Goal: Task Accomplishment & Management: Manage account settings

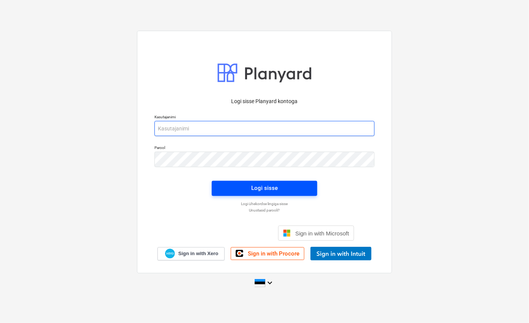
type input "[EMAIL_ADDRESS][DOMAIN_NAME]"
click at [257, 189] on div "Logi sisse" at bounding box center [264, 188] width 27 height 10
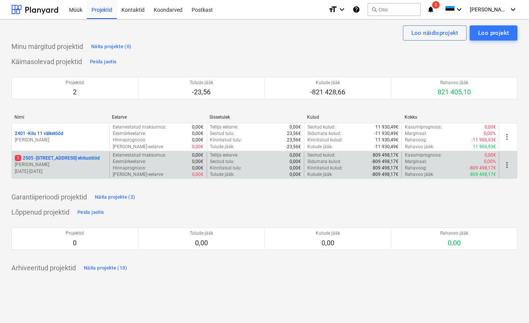
click at [44, 159] on p "[STREET_ADDRESS] ehitustööd" at bounding box center [57, 158] width 85 height 6
click at [44, 159] on main "Loo näidisprojekt Loo projekt Minu märgitud projektid Näita projekte (0) Käimas…" at bounding box center [264, 171] width 529 height 304
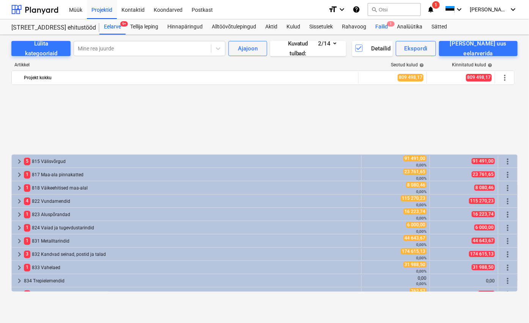
click at [380, 28] on div "Failid 1" at bounding box center [382, 26] width 22 height 15
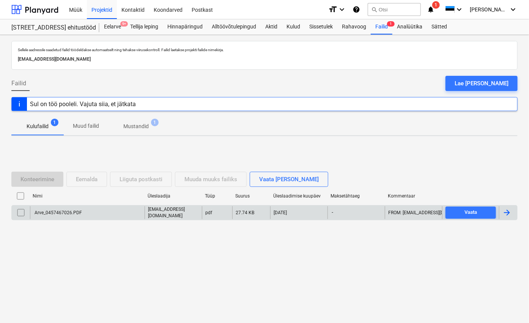
click at [67, 213] on div "Arve_0457467026.PDF" at bounding box center [57, 212] width 49 height 5
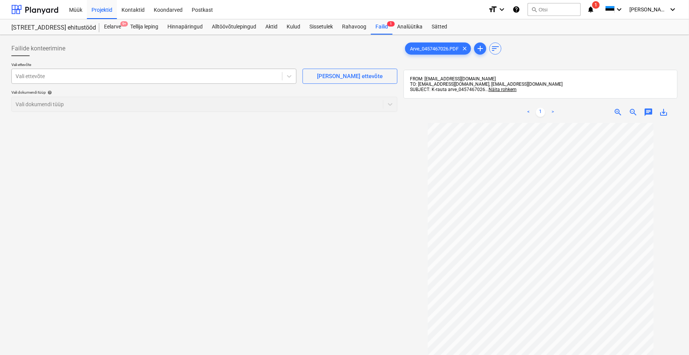
click at [29, 77] on div at bounding box center [147, 76] width 263 height 8
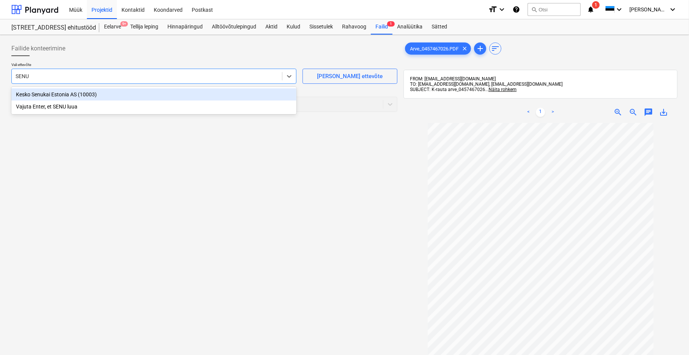
type input "SENUK"
click at [28, 96] on div "Kesko Senukai Estonia AS (10003)" at bounding box center [153, 94] width 285 height 12
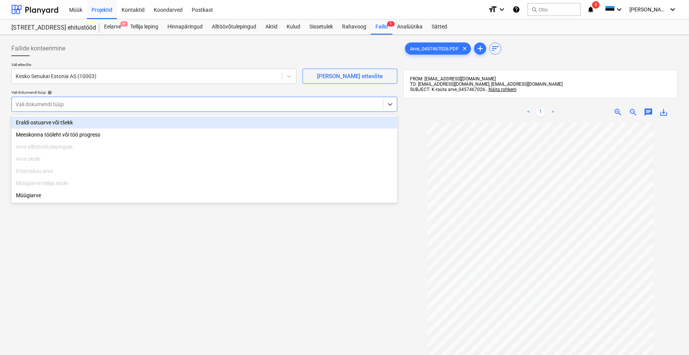
click at [28, 102] on div at bounding box center [198, 105] width 364 height 8
click at [33, 120] on div "Eraldi ostuarve või tšekk" at bounding box center [204, 123] width 386 height 12
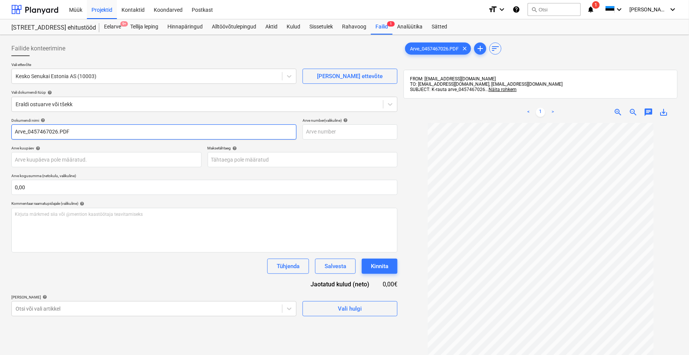
drag, startPoint x: 30, startPoint y: 133, endPoint x: -1, endPoint y: 132, distance: 31.2
click at [0, 132] on html "Müük Projektid Kontaktid Koondarved Postkast format_size keyboard_arrow_down he…" at bounding box center [344, 177] width 689 height 355
drag, startPoint x: 66, startPoint y: 131, endPoint x: 42, endPoint y: 132, distance: 23.6
click at [42, 132] on input "457467026.PDF" at bounding box center [153, 131] width 285 height 15
type input "457467026"
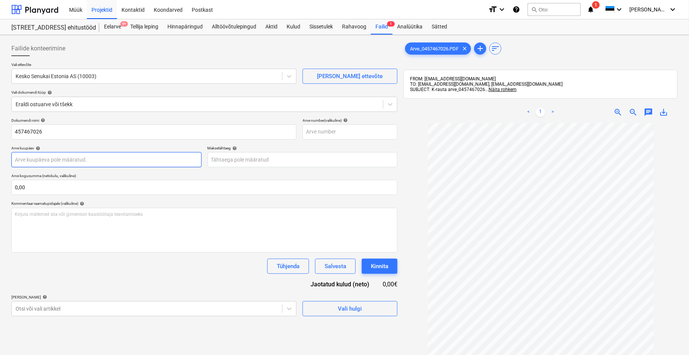
click at [25, 164] on body "Müük Projektid Kontaktid Koondarved Postkast format_size keyboard_arrow_down he…" at bounding box center [344, 177] width 689 height 355
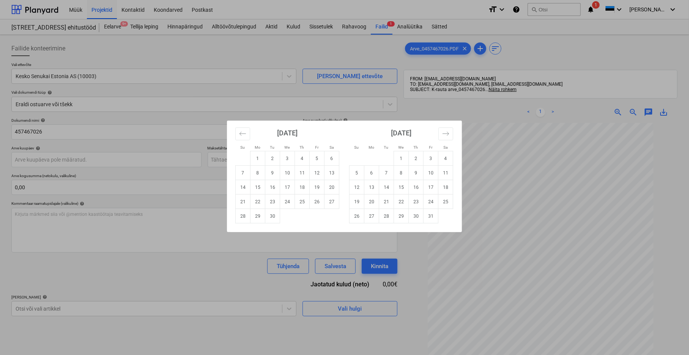
drag, startPoint x: 287, startPoint y: 202, endPoint x: 283, endPoint y: 199, distance: 5.3
click at [287, 202] on td "24" at bounding box center [287, 202] width 15 height 14
type input "[DATE]"
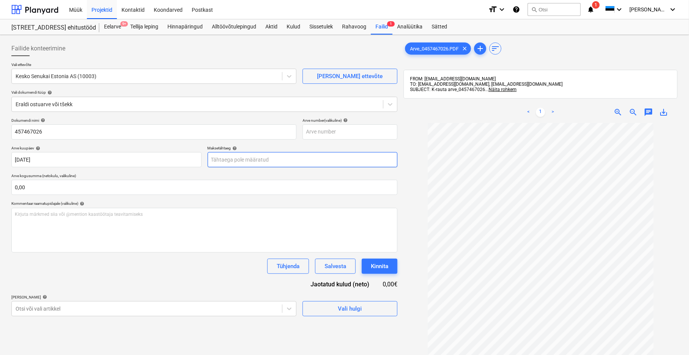
click at [246, 161] on body "Müük Projektid Kontaktid Koondarved Postkast format_size keyboard_arrow_down he…" at bounding box center [344, 177] width 689 height 355
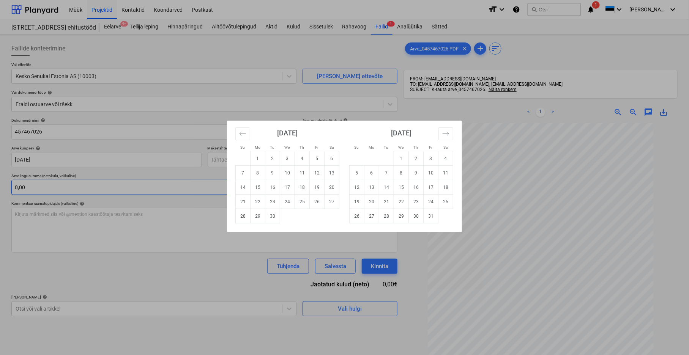
drag, startPoint x: 429, startPoint y: 202, endPoint x: 318, endPoint y: 188, distance: 112.1
click at [428, 202] on td "24" at bounding box center [431, 202] width 15 height 14
type input "[DATE]"
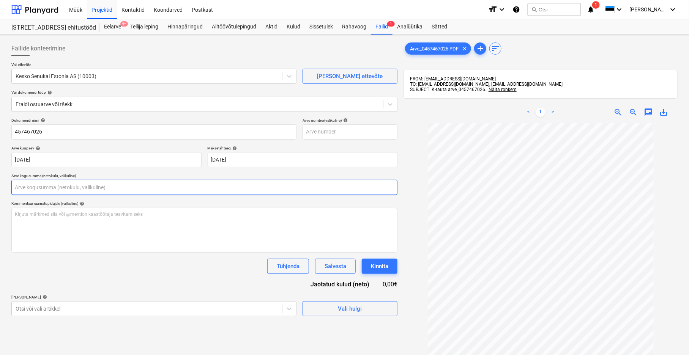
click at [32, 191] on input "text" at bounding box center [204, 187] width 386 height 15
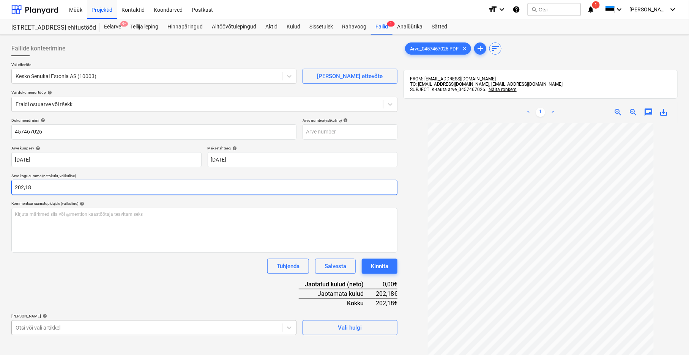
type input "202,18"
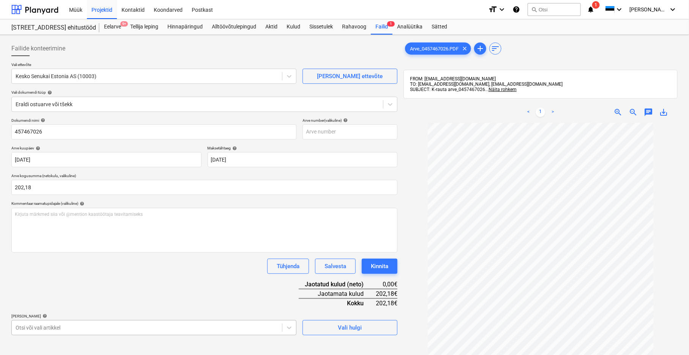
click at [17, 323] on body "Müük Projektid Kontaktid Koondarved Postkast format_size keyboard_arrow_down he…" at bounding box center [344, 177] width 689 height 355
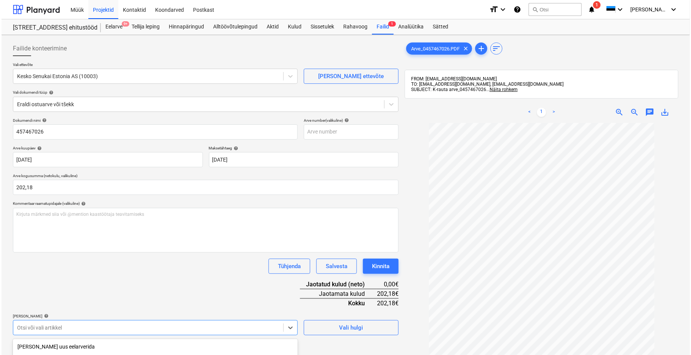
scroll to position [102, 0]
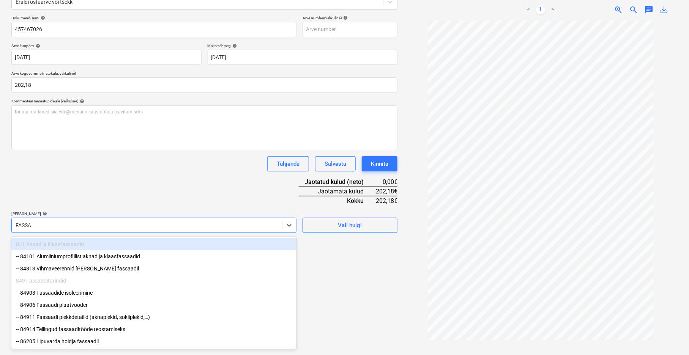
type input "FASSAA"
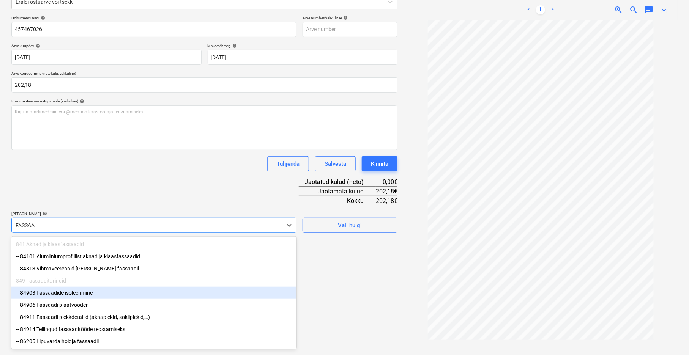
click at [72, 294] on div "-- 84903 Fassaadide isoleerimine" at bounding box center [153, 293] width 285 height 12
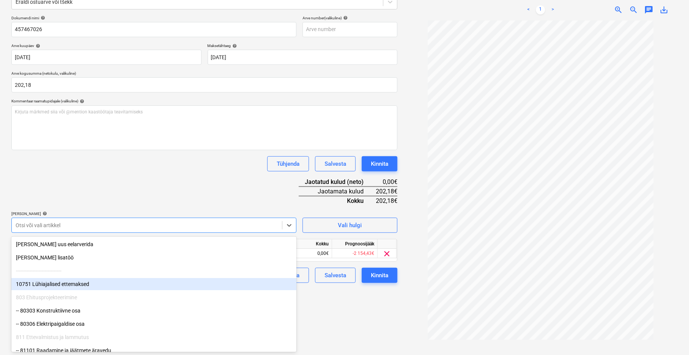
drag, startPoint x: 344, startPoint y: 337, endPoint x: 339, endPoint y: 331, distance: 7.6
click at [344, 323] on div "Failide konteerimine Vali ettevõte Kesko Senukai Estonia AS (10003) [PERSON_NAM…" at bounding box center [204, 146] width 392 height 423
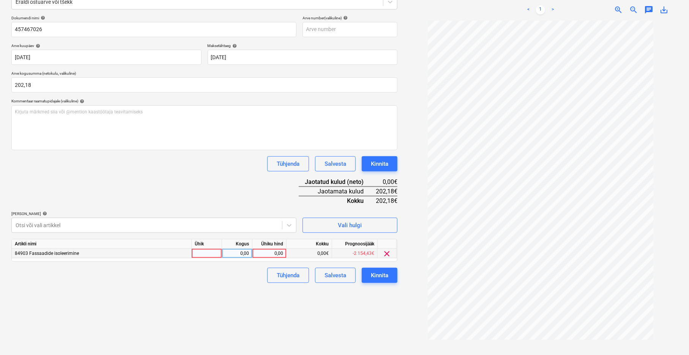
click at [210, 255] on div at bounding box center [207, 253] width 30 height 9
type input "TK"
click at [229, 257] on div "0,00" at bounding box center [237, 253] width 24 height 9
type input "1"
click at [274, 254] on div "0,00" at bounding box center [269, 253] width 28 height 9
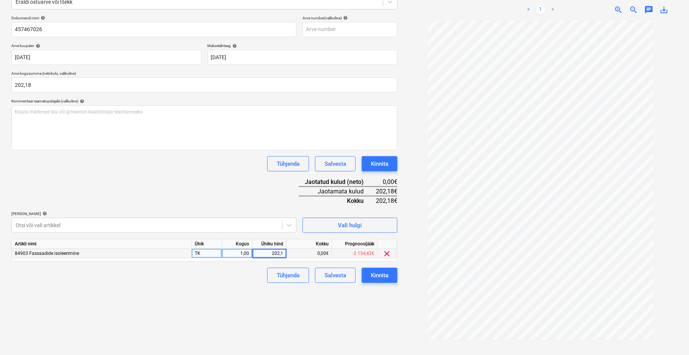
type input "202,18"
click at [249, 310] on div "Failide konteerimine Vali ettevõte Kesko Senukai Estonia AS (10003) [PERSON_NAM…" at bounding box center [204, 146] width 392 height 423
click at [384, 277] on div "Kinnita" at bounding box center [379, 276] width 17 height 10
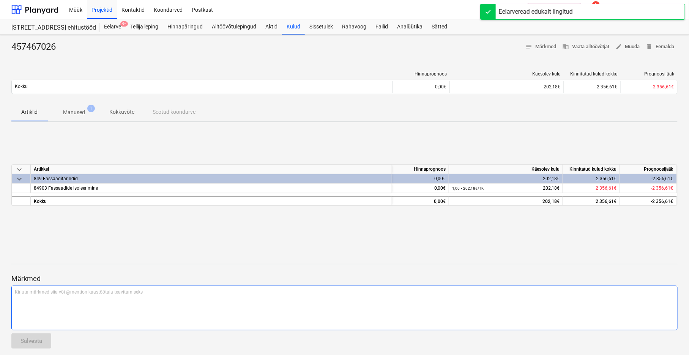
drag, startPoint x: 120, startPoint y: 319, endPoint x: 139, endPoint y: 230, distance: 91.1
click at [121, 319] on div "Kirjuta märkmed siia või @mention kaastöötaja teavitamiseks ﻿" at bounding box center [344, 308] width 666 height 45
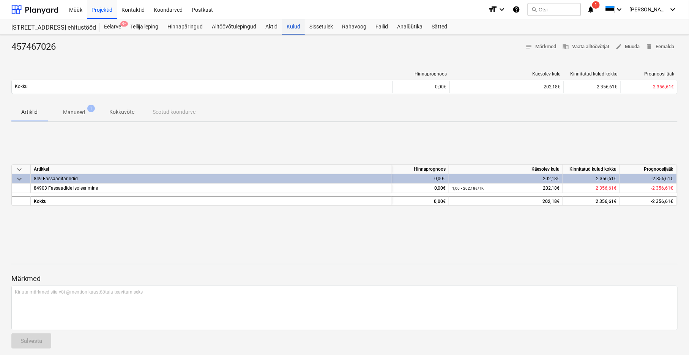
click at [298, 27] on div "Kulud" at bounding box center [293, 26] width 23 height 15
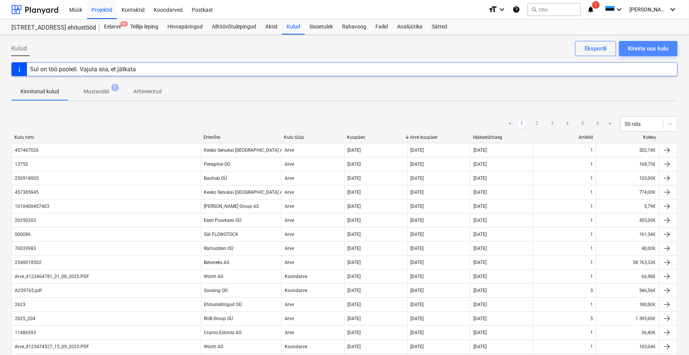
click at [529, 46] on div "Kinnita uus kulu" at bounding box center [648, 49] width 40 height 10
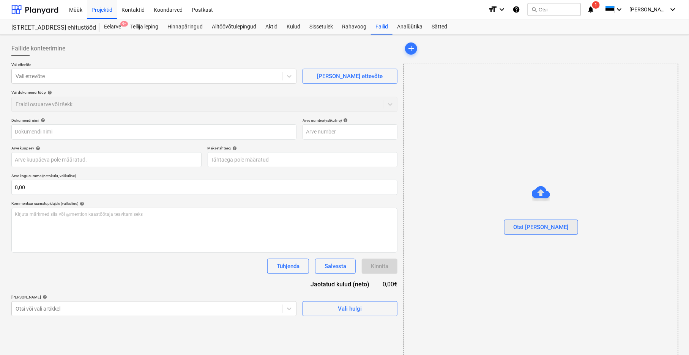
click at [529, 230] on div "Otsi [PERSON_NAME]" at bounding box center [540, 227] width 55 height 10
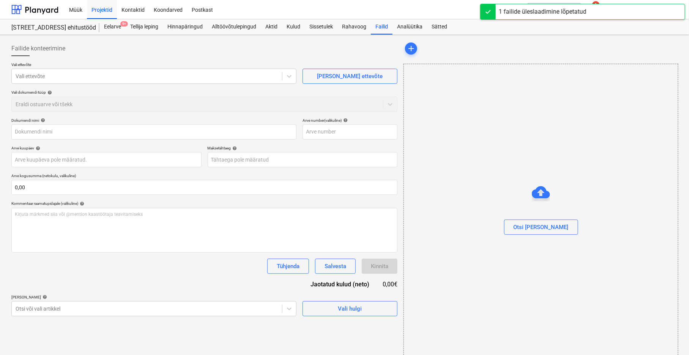
type input "Arve 2025-5528 Grand Ehitus OÜ.PDF"
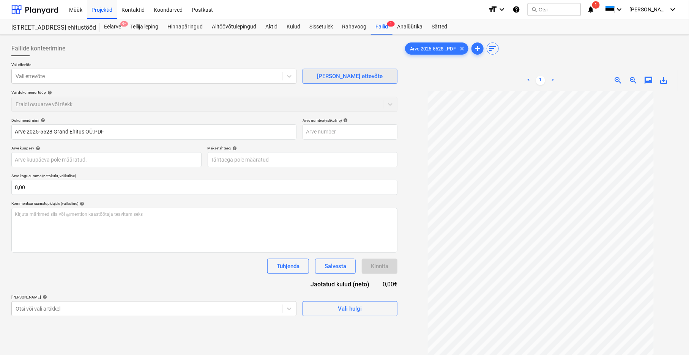
click at [338, 79] on div "[PERSON_NAME] ettevõte" at bounding box center [350, 76] width 66 height 10
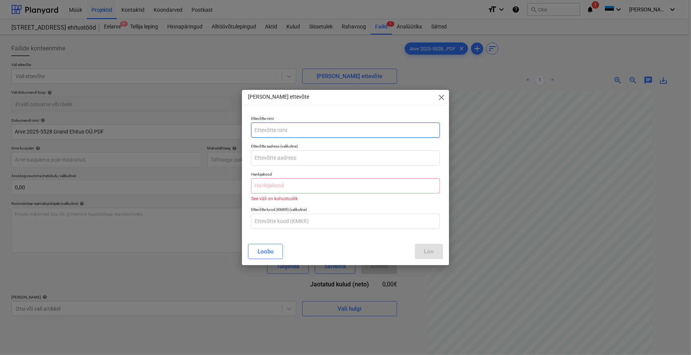
click at [280, 133] on input "text" at bounding box center [345, 130] width 189 height 15
type input "p"
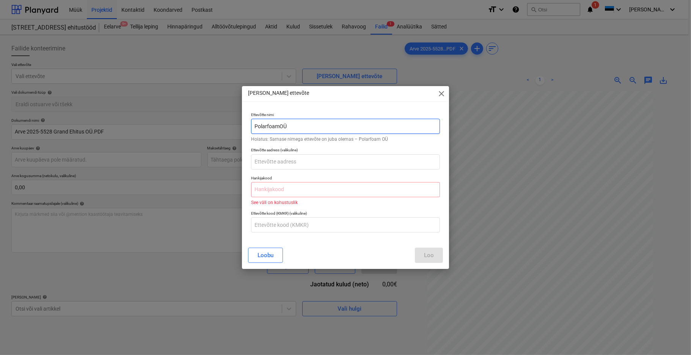
click at [280, 128] on input "PolarfoamOÜ" at bounding box center [345, 126] width 189 height 15
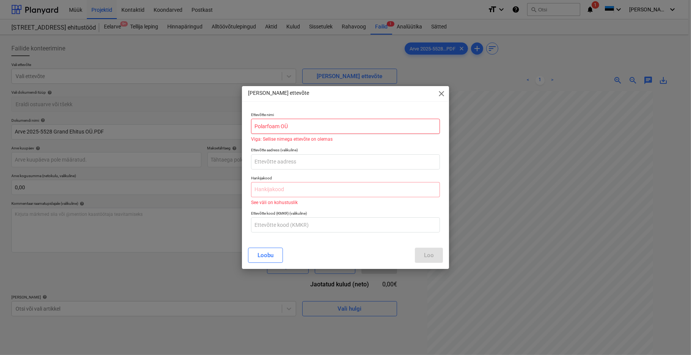
type input "Polarfoam OÜ"
click at [443, 93] on span "close" at bounding box center [441, 93] width 9 height 9
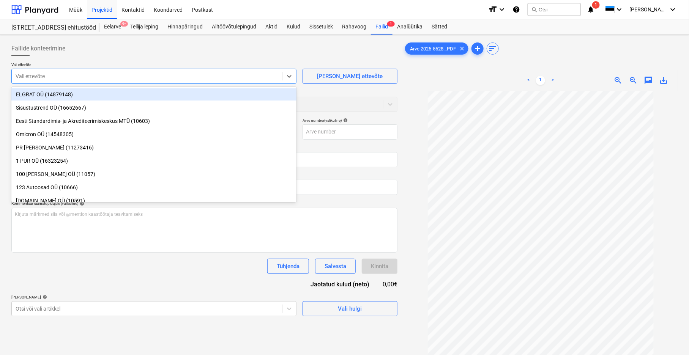
click at [21, 77] on div at bounding box center [147, 76] width 263 height 8
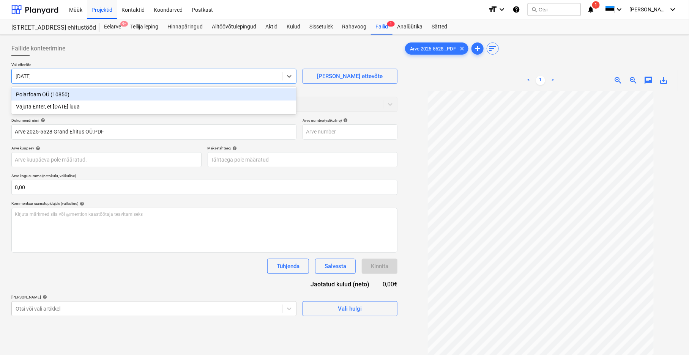
type input "pOLAR"
click at [27, 91] on div "Polarfoam OÜ (10850)" at bounding box center [153, 94] width 285 height 12
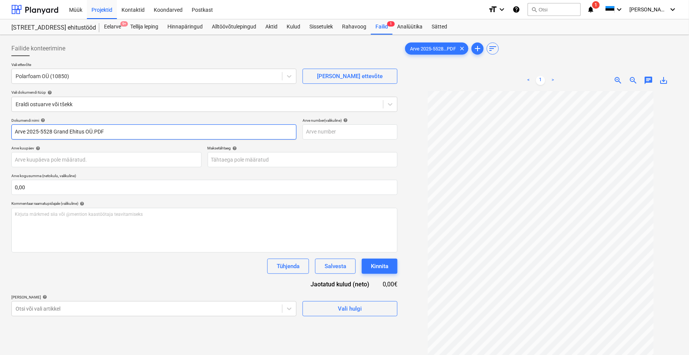
drag, startPoint x: 108, startPoint y: 130, endPoint x: 54, endPoint y: 132, distance: 53.9
click at [54, 132] on input "Arve 2025-5528 Grand Ehitus OÜ.PDF" at bounding box center [153, 131] width 285 height 15
drag, startPoint x: 27, startPoint y: 132, endPoint x: -5, endPoint y: 128, distance: 31.7
click at [0, 128] on html "Müük Projektid Kontaktid Koondarved Postkast format_size keyboard_arrow_down he…" at bounding box center [344, 177] width 689 height 355
type input "2025-5528"
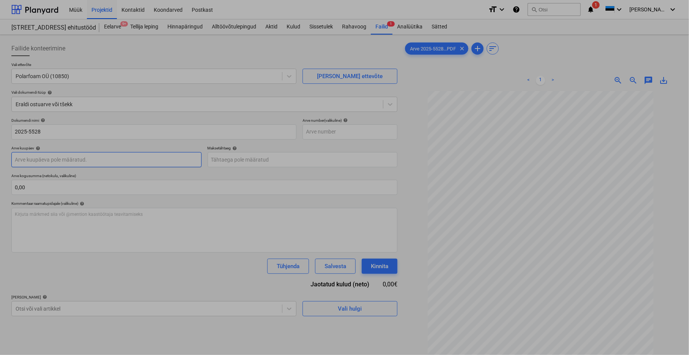
click at [24, 159] on body "Müük Projektid Kontaktid Koondarved Postkast format_size keyboard_arrow_down he…" at bounding box center [344, 177] width 689 height 355
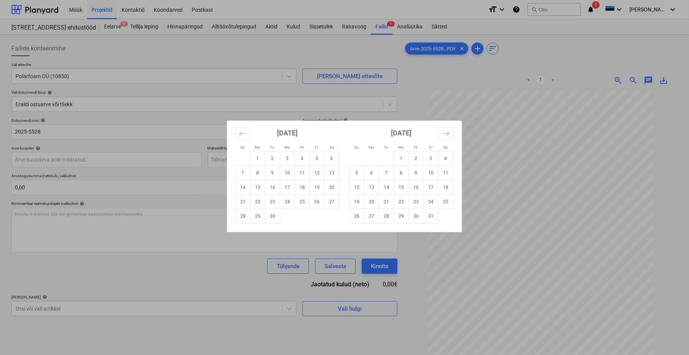
click at [288, 202] on td "24" at bounding box center [287, 202] width 15 height 14
type input "[DATE]"
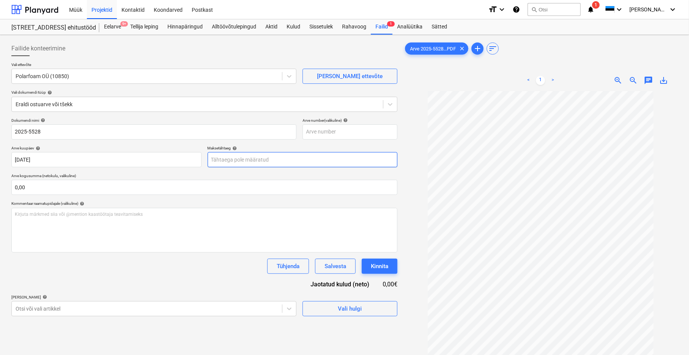
click at [275, 154] on body "Müük Projektid Kontaktid Koondarved Postkast format_size keyboard_arrow_down he…" at bounding box center [344, 177] width 689 height 355
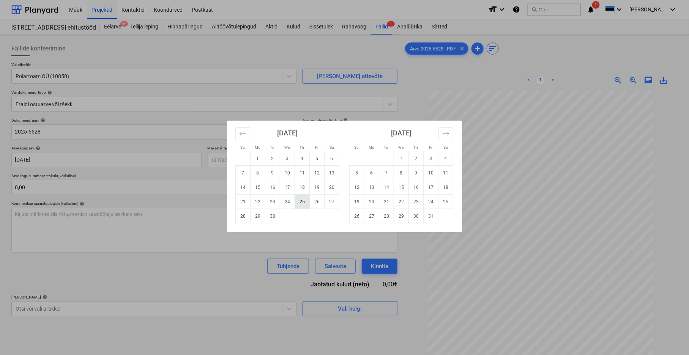
click at [304, 202] on td "25" at bounding box center [302, 202] width 15 height 14
type input "[DATE]"
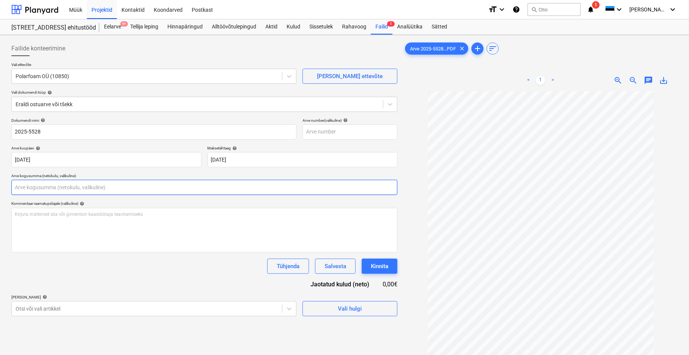
click at [68, 191] on input "text" at bounding box center [204, 187] width 386 height 15
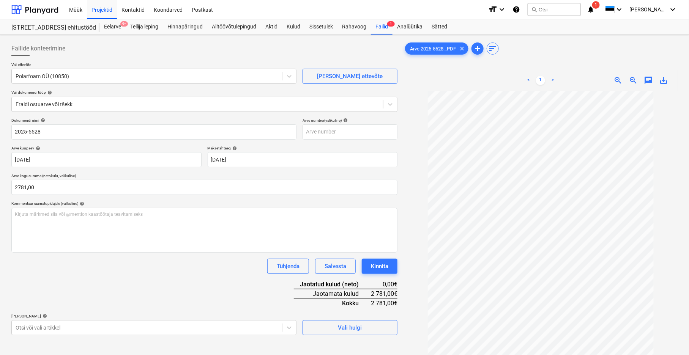
type input "2 781,00"
click at [191, 272] on div "Tühjenda Salvesta Kinnita" at bounding box center [204, 266] width 386 height 15
click at [43, 323] on body "Müük Projektid Kontaktid Koondarved Postkast format_size keyboard_arrow_down he…" at bounding box center [344, 177] width 689 height 355
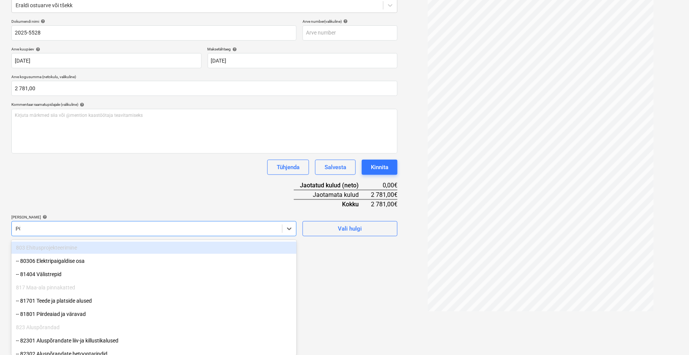
scroll to position [97, 0]
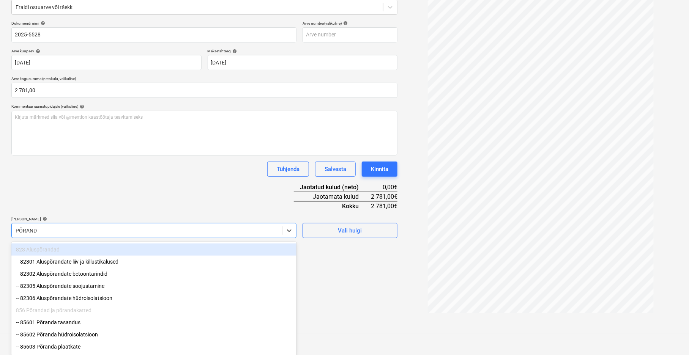
type input "PÕRANDA"
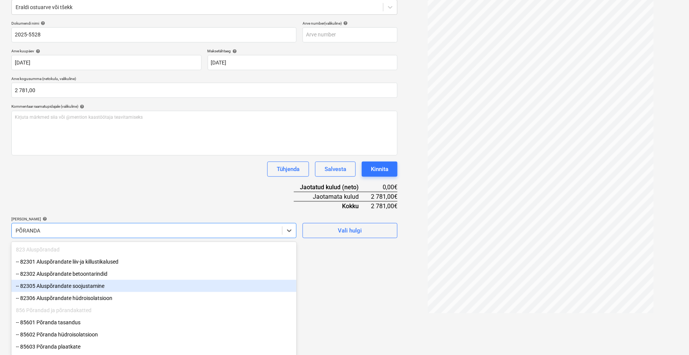
click at [55, 285] on div "-- 82305 Aluspõrandate soojustamine" at bounding box center [153, 286] width 285 height 12
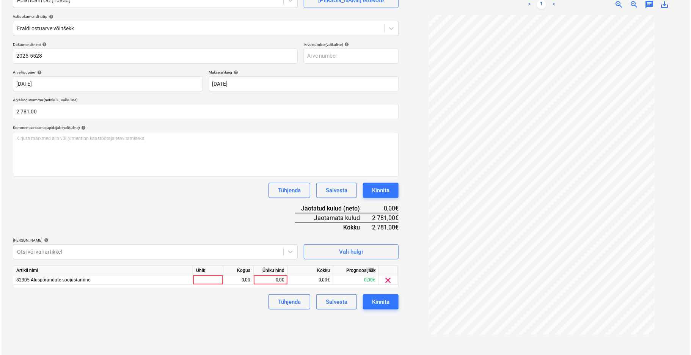
scroll to position [76, 0]
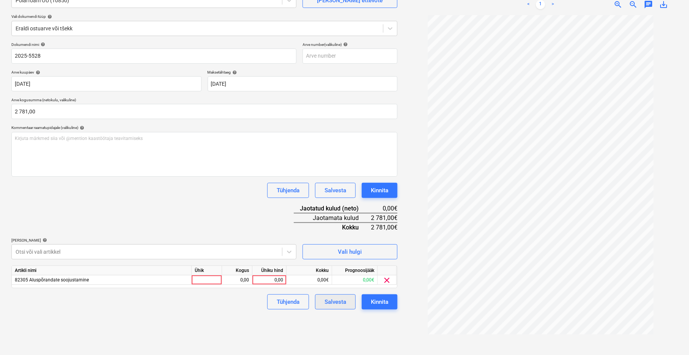
drag, startPoint x: 352, startPoint y: 319, endPoint x: 315, endPoint y: 302, distance: 40.7
click at [352, 319] on div "Failide konteerimine Vali ettevõte Polarfoam OÜ (10850) [PERSON_NAME] uus ettev…" at bounding box center [204, 157] width 392 height 390
click at [203, 281] on div at bounding box center [207, 280] width 30 height 9
type input "TK"
click at [235, 279] on div "0,00" at bounding box center [237, 280] width 24 height 9
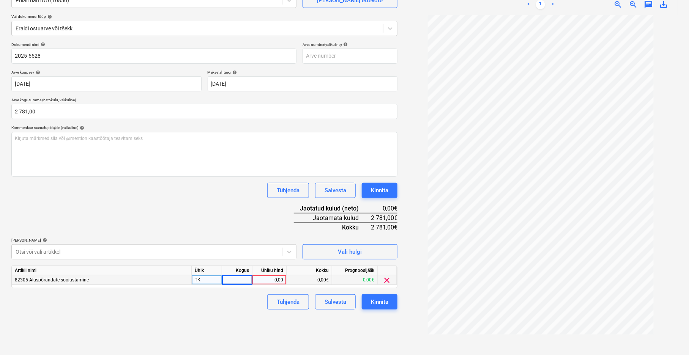
type input "1"
click at [265, 282] on div "0,00" at bounding box center [269, 280] width 28 height 9
type input "2781"
click at [282, 312] on div "Failide konteerimine Vali ettevõte Polarfoam OÜ (10850) [PERSON_NAME] uus ettev…" at bounding box center [204, 157] width 392 height 390
click at [284, 317] on div "Failide konteerimine Vali ettevõte Polarfoam OÜ (10850) [PERSON_NAME] uus ettev…" at bounding box center [204, 157] width 392 height 390
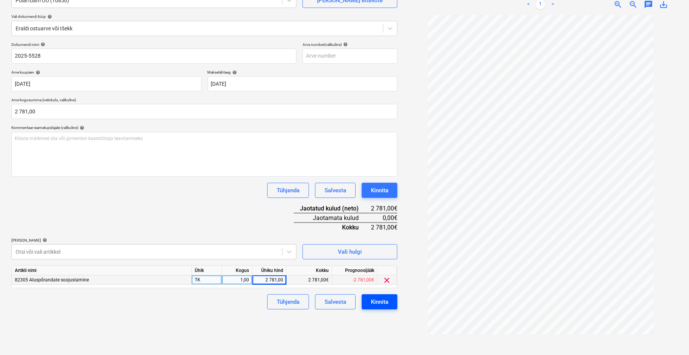
click at [384, 304] on div "Kinnita" at bounding box center [379, 302] width 17 height 10
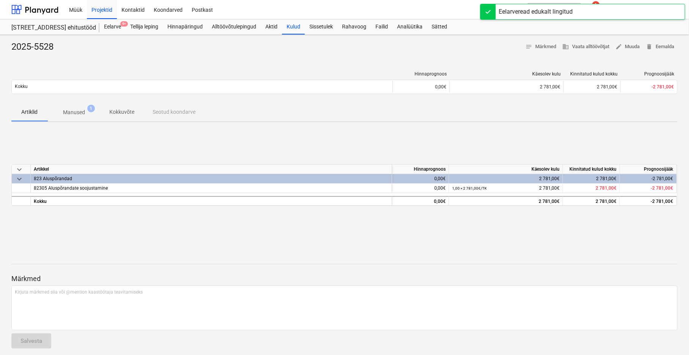
click at [75, 114] on p "Manused" at bounding box center [74, 113] width 22 height 8
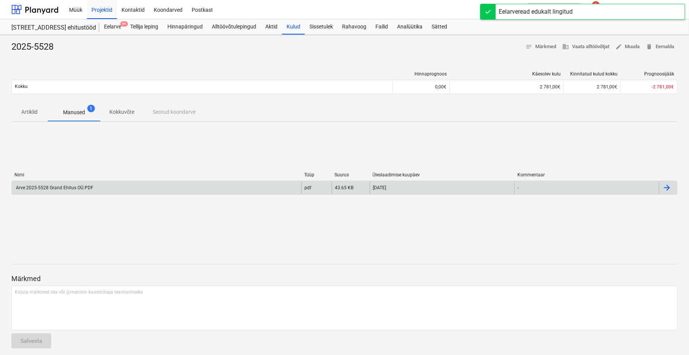
click at [79, 188] on div "Arve 2025-5528 Grand Ehitus OÜ.PDF" at bounding box center [54, 187] width 79 height 5
